Goal: Task Accomplishment & Management: Use online tool/utility

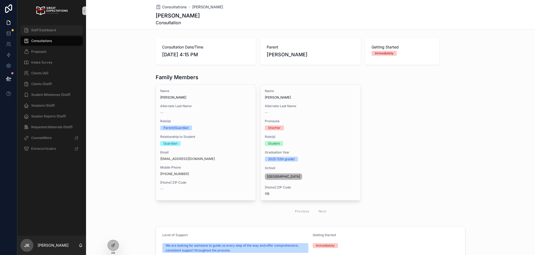
click at [38, 31] on span "Staff Dashboard" at bounding box center [43, 30] width 25 height 4
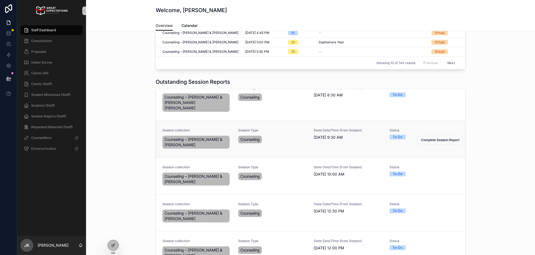
scroll to position [48, 0]
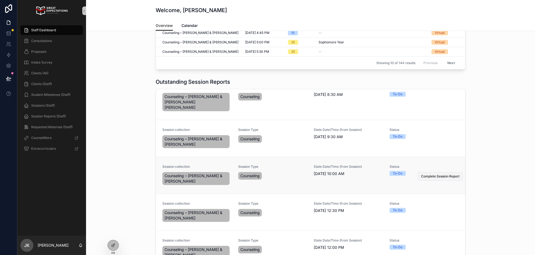
click at [433, 174] on span "Complete Session Report" at bounding box center [440, 176] width 38 height 4
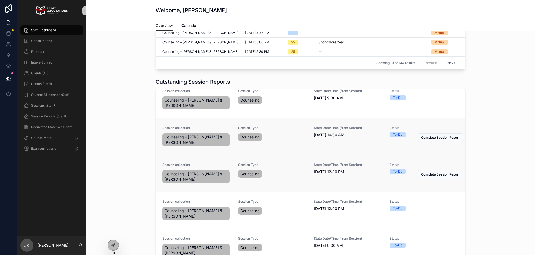
scroll to position [89, 0]
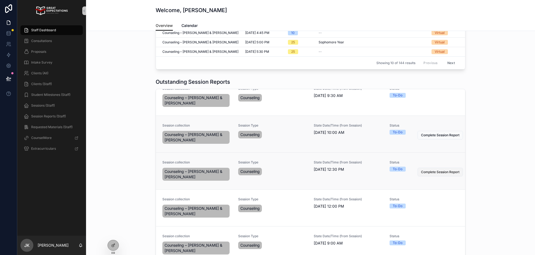
click at [426, 170] on span "Complete Session Report" at bounding box center [440, 172] width 38 height 4
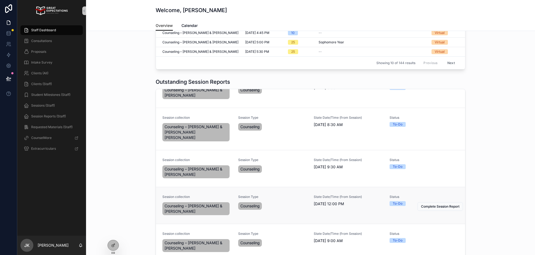
scroll to position [0, 0]
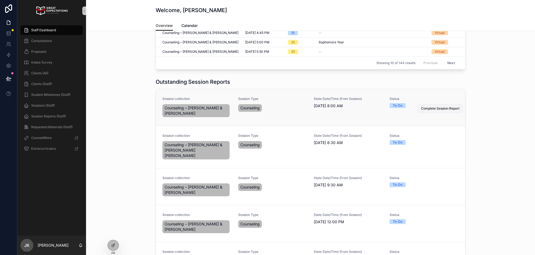
click at [442, 106] on span "Complete Session Report" at bounding box center [440, 108] width 38 height 4
click at [443, 146] on span "Complete Session Report" at bounding box center [440, 148] width 38 height 4
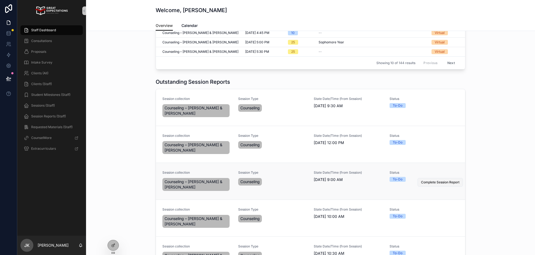
click at [446, 180] on span "Complete Session Report" at bounding box center [440, 182] width 38 height 4
